Goal: Check status: Check status

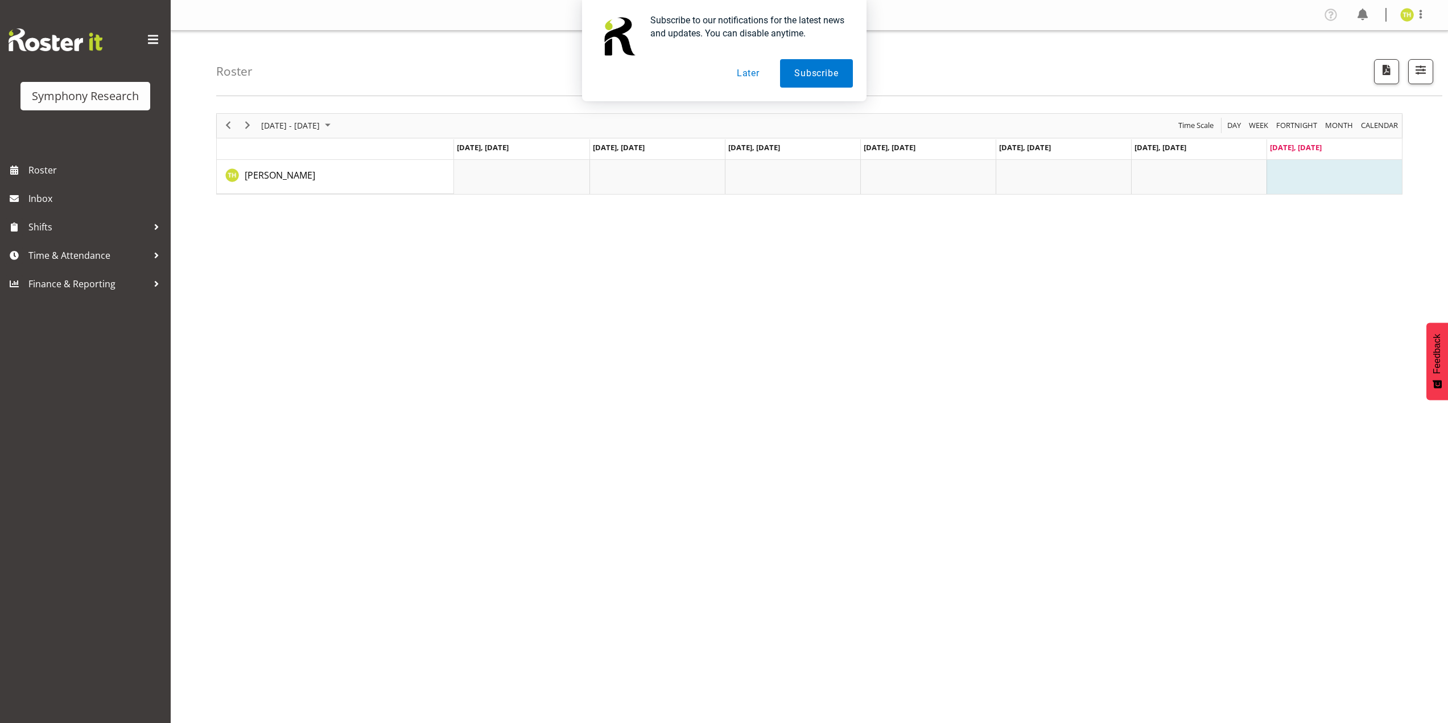
click at [746, 74] on button "Later" at bounding box center [747, 73] width 51 height 28
click at [252, 124] on span "Next" at bounding box center [248, 125] width 14 height 14
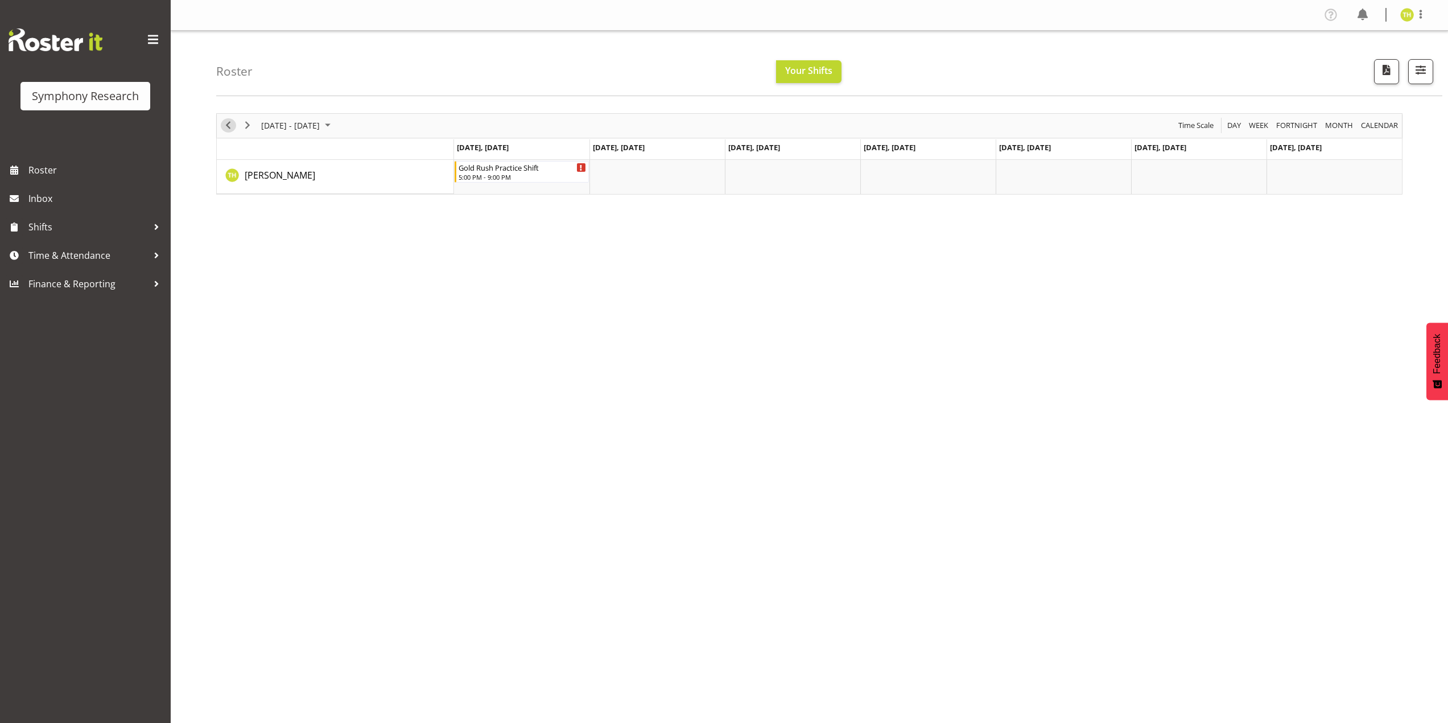
click at [229, 124] on span "Previous" at bounding box center [228, 125] width 14 height 14
click at [249, 123] on span "Next" at bounding box center [248, 125] width 14 height 14
